Goal: Task Accomplishment & Management: Use online tool/utility

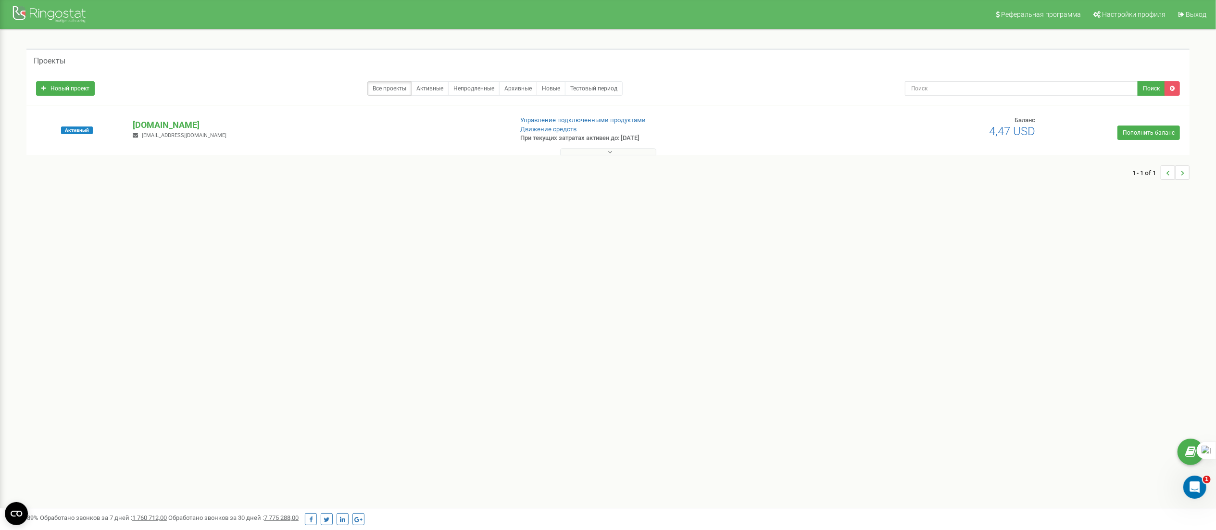
click at [576, 148] on button at bounding box center [608, 151] width 96 height 7
